Goal: Navigation & Orientation: Find specific page/section

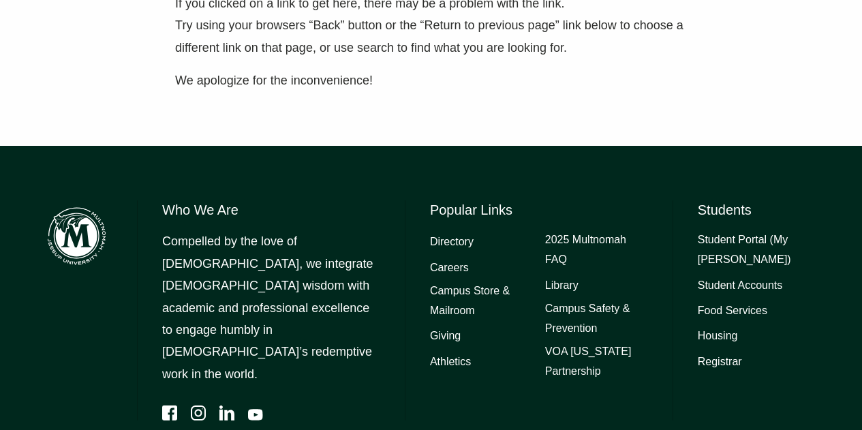
scroll to position [341, 0]
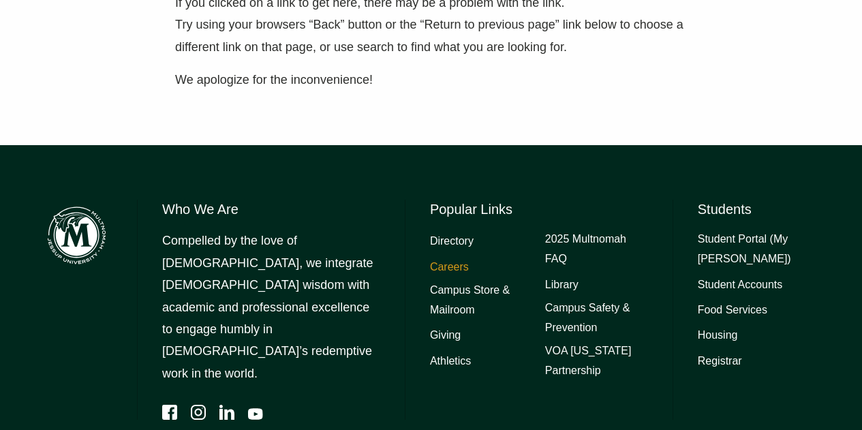
click at [450, 266] on link "Careers" at bounding box center [449, 268] width 39 height 20
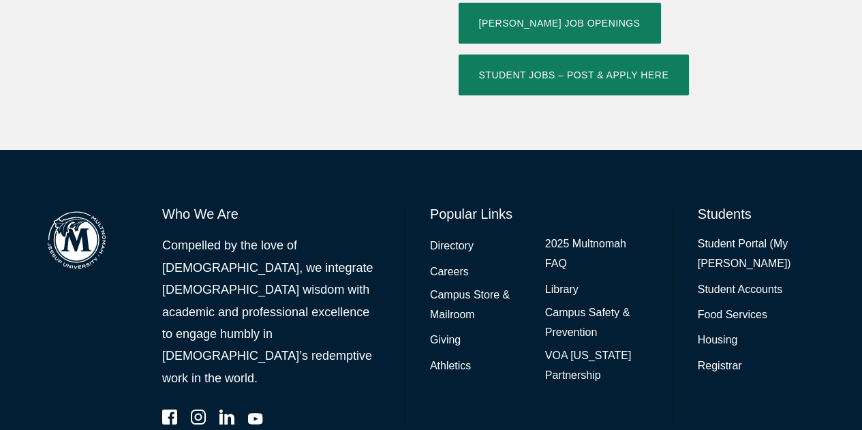
scroll to position [722, 0]
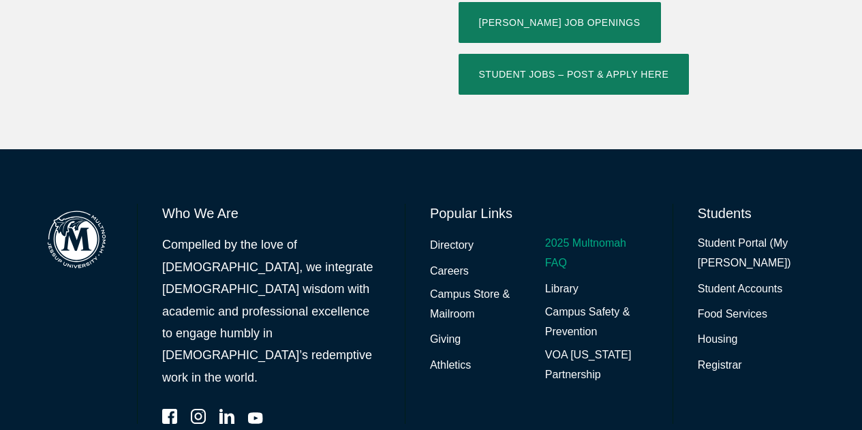
click at [554, 234] on link "2025 Multnomah FAQ" at bounding box center [596, 254] width 103 height 40
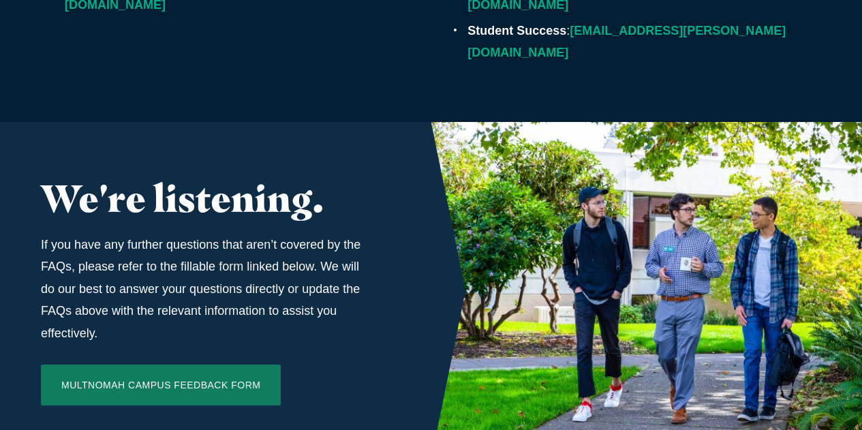
scroll to position [4666, 0]
